Goal: Transaction & Acquisition: Purchase product/service

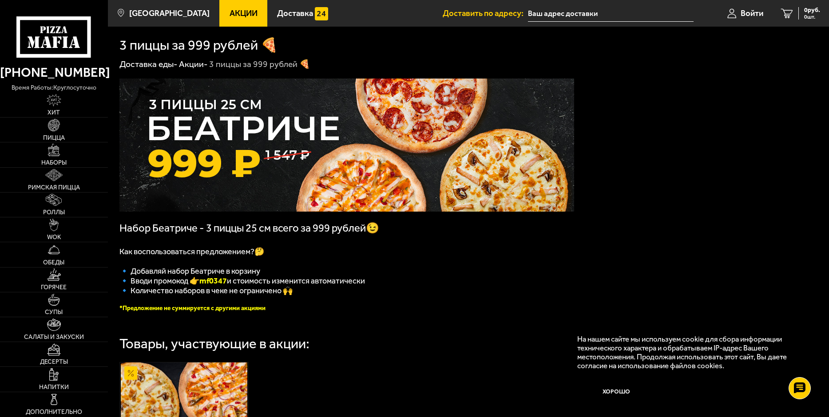
click at [130, 230] on span "Набор Беатриче - 3 пиццы 25 см всего за 999 рублей😉" at bounding box center [249, 228] width 260 height 12
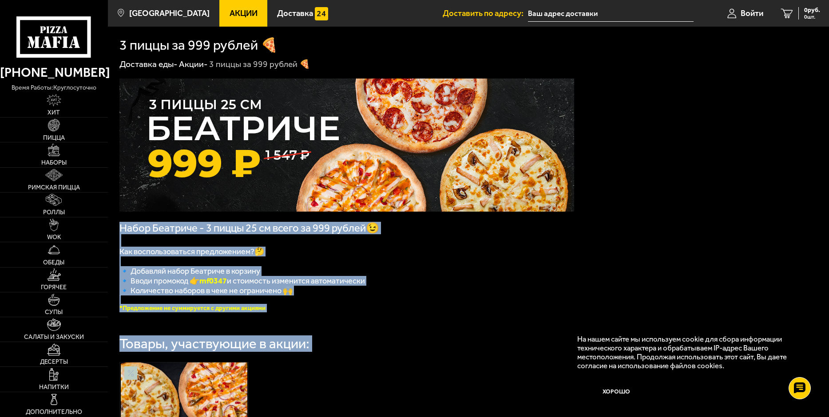
drag, startPoint x: 130, startPoint y: 230, endPoint x: 385, endPoint y: 343, distance: 279.0
click at [385, 343] on div "Набор Беатриче - 3 пиццы 25 см всего за 999 рублей😉 Как воспользоваться предлож…" at bounding box center [468, 337] width 721 height 534
click at [385, 343] on div "Товары, участвующие в акции:" at bounding box center [468, 344] width 698 height 14
drag, startPoint x: 385, startPoint y: 343, endPoint x: 136, endPoint y: 230, distance: 274.1
click at [136, 230] on div "Набор Беатриче - 3 пиццы 25 см всего за 999 рублей😉 Как воспользоваться предлож…" at bounding box center [468, 337] width 721 height 534
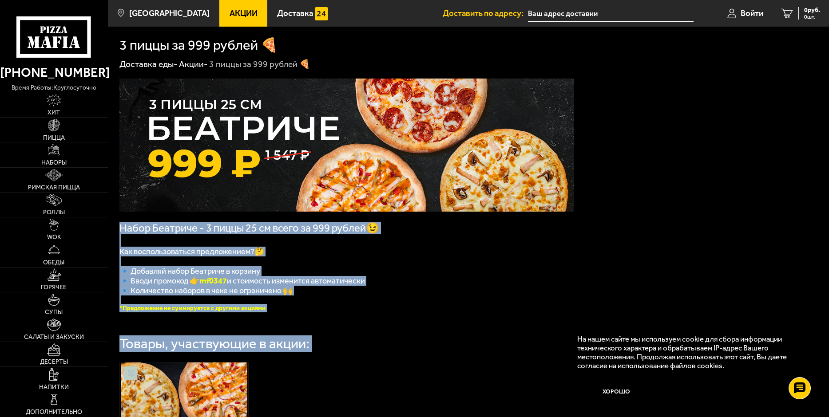
click at [136, 230] on span "Набор Беатриче - 3 пиццы 25 см всего за 999 рублей😉" at bounding box center [249, 228] width 260 height 12
drag, startPoint x: 136, startPoint y: 230, endPoint x: 321, endPoint y: 343, distance: 217.1
click at [321, 343] on div "Набор Беатриче - 3 пиццы 25 см всего за 999 рублей😉 Как воспользоваться предлож…" at bounding box center [468, 337] width 721 height 534
click at [321, 343] on div "Товары, участвующие в акции:" at bounding box center [468, 344] width 698 height 14
drag, startPoint x: 321, startPoint y: 343, endPoint x: 135, endPoint y: 229, distance: 218.4
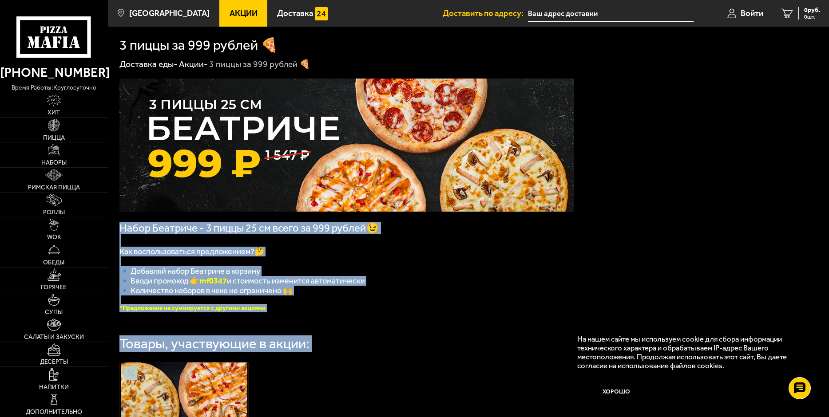
click at [135, 229] on div "Набор Беатриче - 3 пиццы 25 см всего за 999 рублей😉 Как воспользоваться предлож…" at bounding box center [468, 337] width 721 height 534
click at [135, 229] on span "Набор Беатриче - 3 пиццы 25 см всего за 999 рублей😉" at bounding box center [249, 228] width 260 height 12
drag, startPoint x: 135, startPoint y: 229, endPoint x: 323, endPoint y: 351, distance: 224.2
click at [323, 351] on div "Набор Беатриче - 3 пиццы 25 см всего за 999 рублей😉 Как воспользоваться предлож…" at bounding box center [468, 337] width 721 height 534
click at [323, 351] on div "Товары, участвующие в акции:" at bounding box center [468, 344] width 698 height 14
